Goal: Use online tool/utility: Use online tool/utility

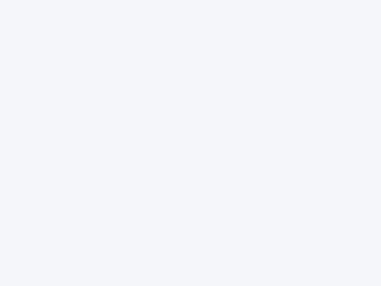
click at [190, 143] on div at bounding box center [190, 143] width 381 height 286
